Goal: Find specific page/section: Find specific page/section

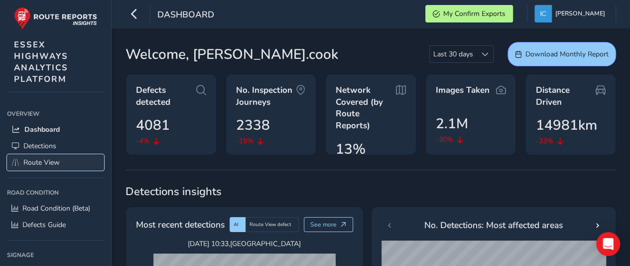
click at [33, 157] on span "Route View" at bounding box center [41, 161] width 36 height 9
